Goal: Check status: Check status

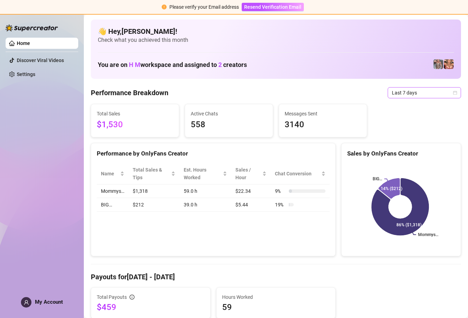
click at [443, 94] on span "Last 7 days" at bounding box center [424, 93] width 65 height 10
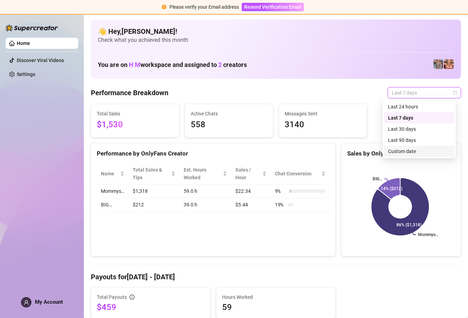
click at [413, 151] on div "Custom date" at bounding box center [419, 152] width 62 height 8
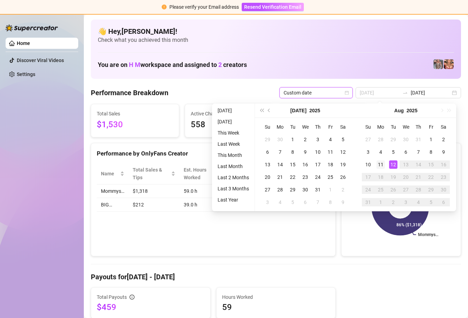
type input "[DATE]"
click at [384, 165] on div "11" at bounding box center [380, 165] width 8 height 8
click at [383, 165] on div "11" at bounding box center [380, 165] width 8 height 8
type input "[DATE]"
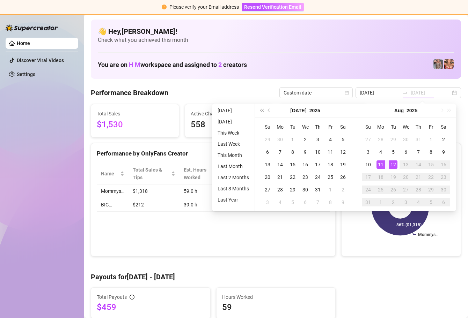
type input "[DATE]"
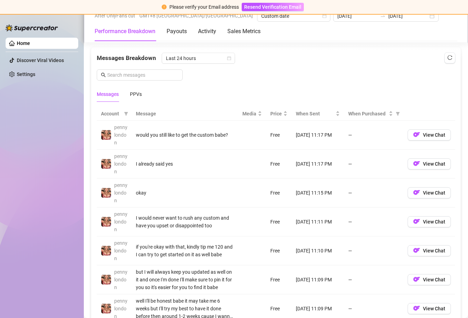
scroll to position [647, 0]
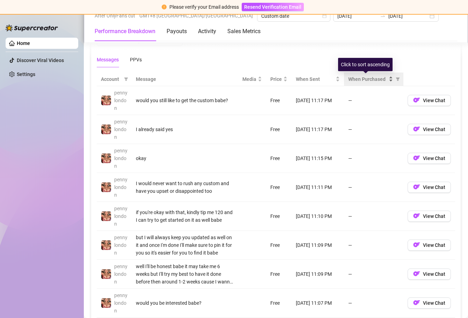
click at [385, 80] on div "When Purchased" at bounding box center [370, 79] width 45 height 8
click at [384, 80] on div "When Purchased" at bounding box center [370, 79] width 45 height 8
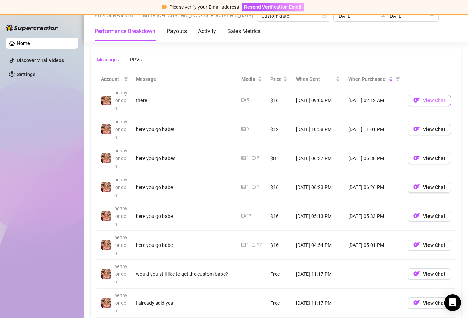
click at [413, 100] on img "button" at bounding box center [416, 100] width 7 height 7
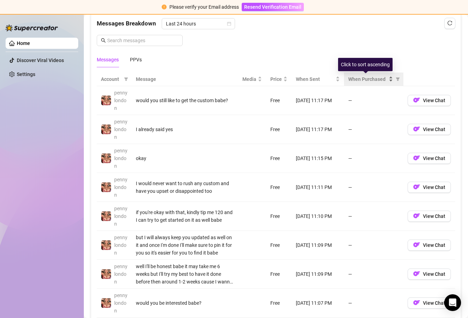
click at [385, 80] on div "When Purchased" at bounding box center [370, 79] width 45 height 8
click at [385, 78] on div "When Purchased" at bounding box center [370, 79] width 45 height 8
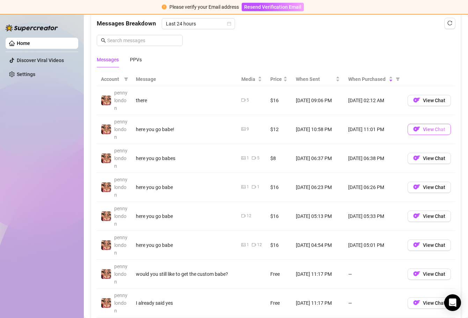
click at [413, 129] on img "button" at bounding box center [416, 129] width 7 height 7
